Goal: Find contact information: Find contact information

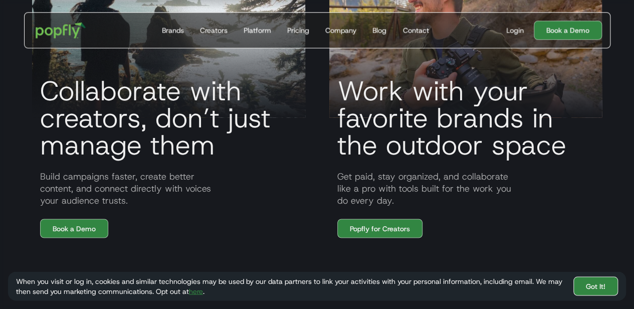
click at [599, 289] on link "Got It!" at bounding box center [596, 285] width 45 height 19
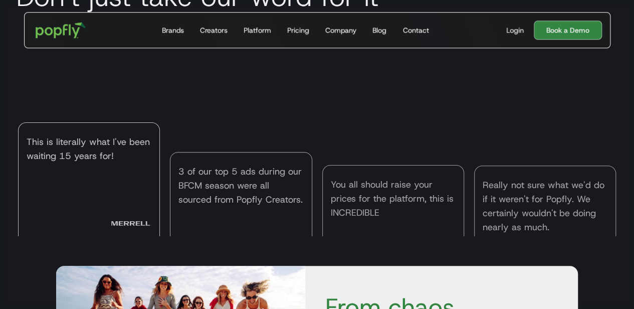
scroll to position [2770, 0]
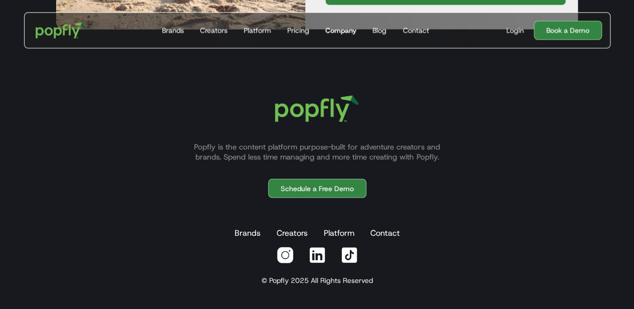
click at [338, 31] on div "Company" at bounding box center [340, 30] width 31 height 10
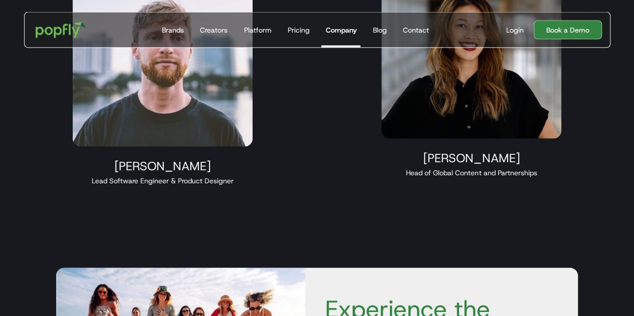
scroll to position [1527, 0]
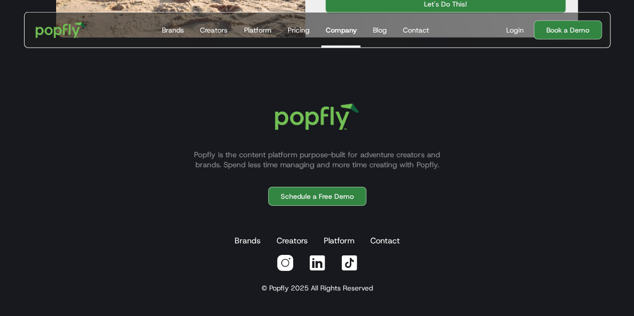
click at [450, 166] on p "Popfly is the content platform purpose-built for adventure creators and brands.…" at bounding box center [317, 160] width 271 height 20
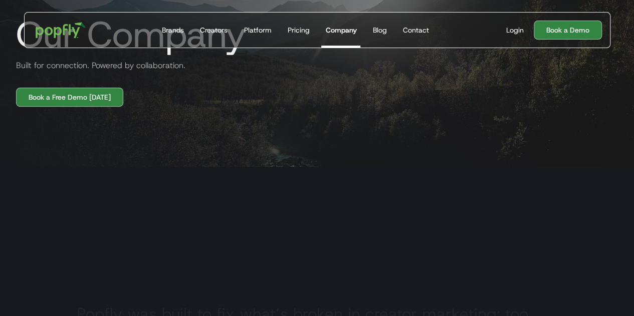
scroll to position [0, 0]
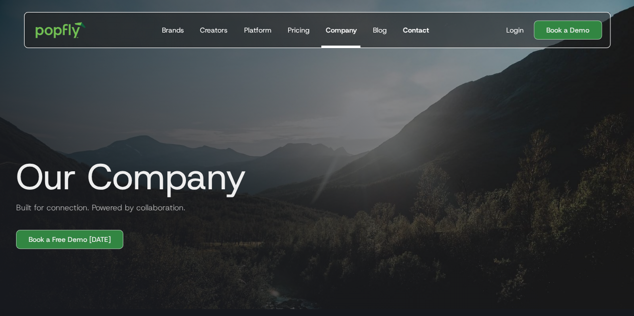
click at [410, 37] on link "Contact" at bounding box center [416, 30] width 34 height 35
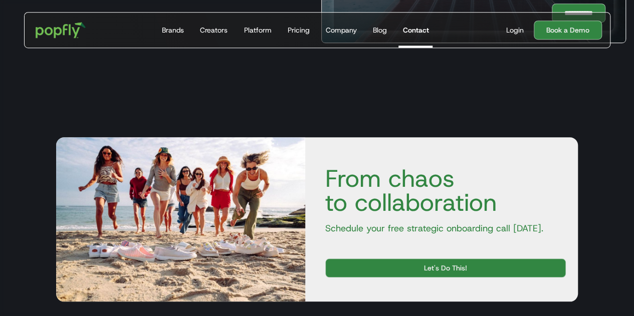
scroll to position [323, 0]
